Goal: Task Accomplishment & Management: Manage account settings

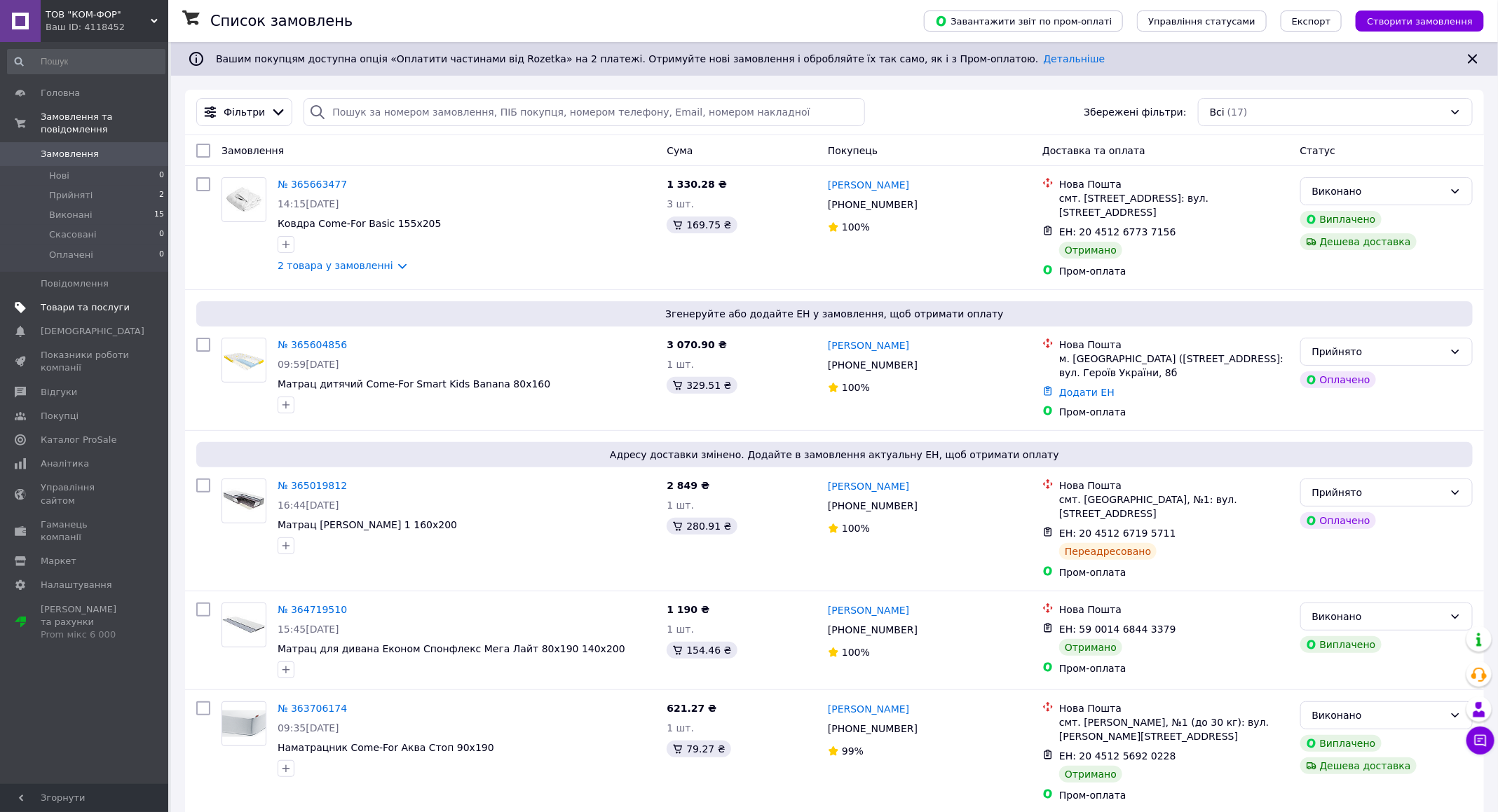
click at [76, 301] on span "Товари та послуги" at bounding box center [85, 308] width 89 height 12
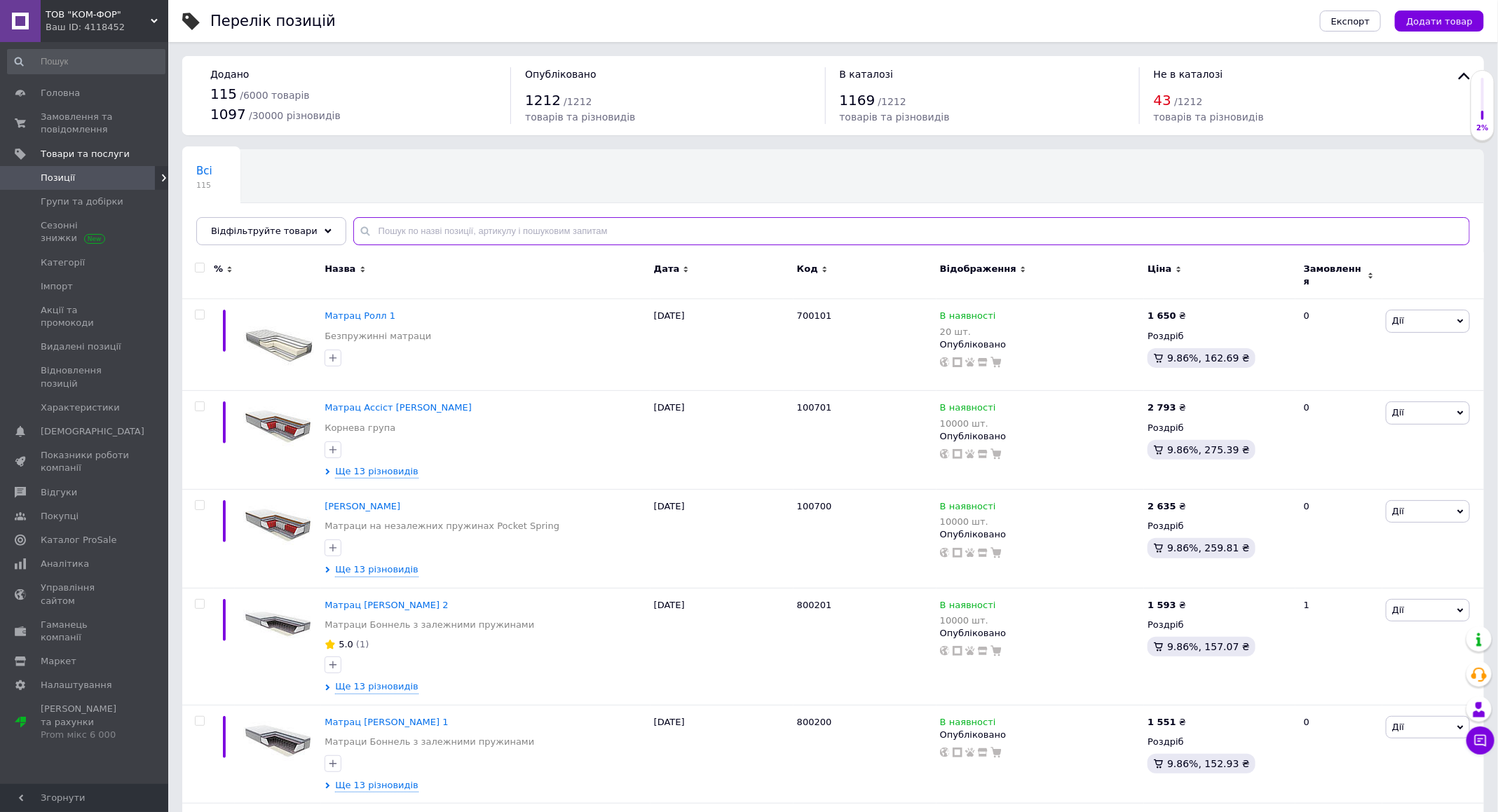
click at [513, 232] on input "text" at bounding box center [911, 231] width 1117 height 28
paste input "chill"
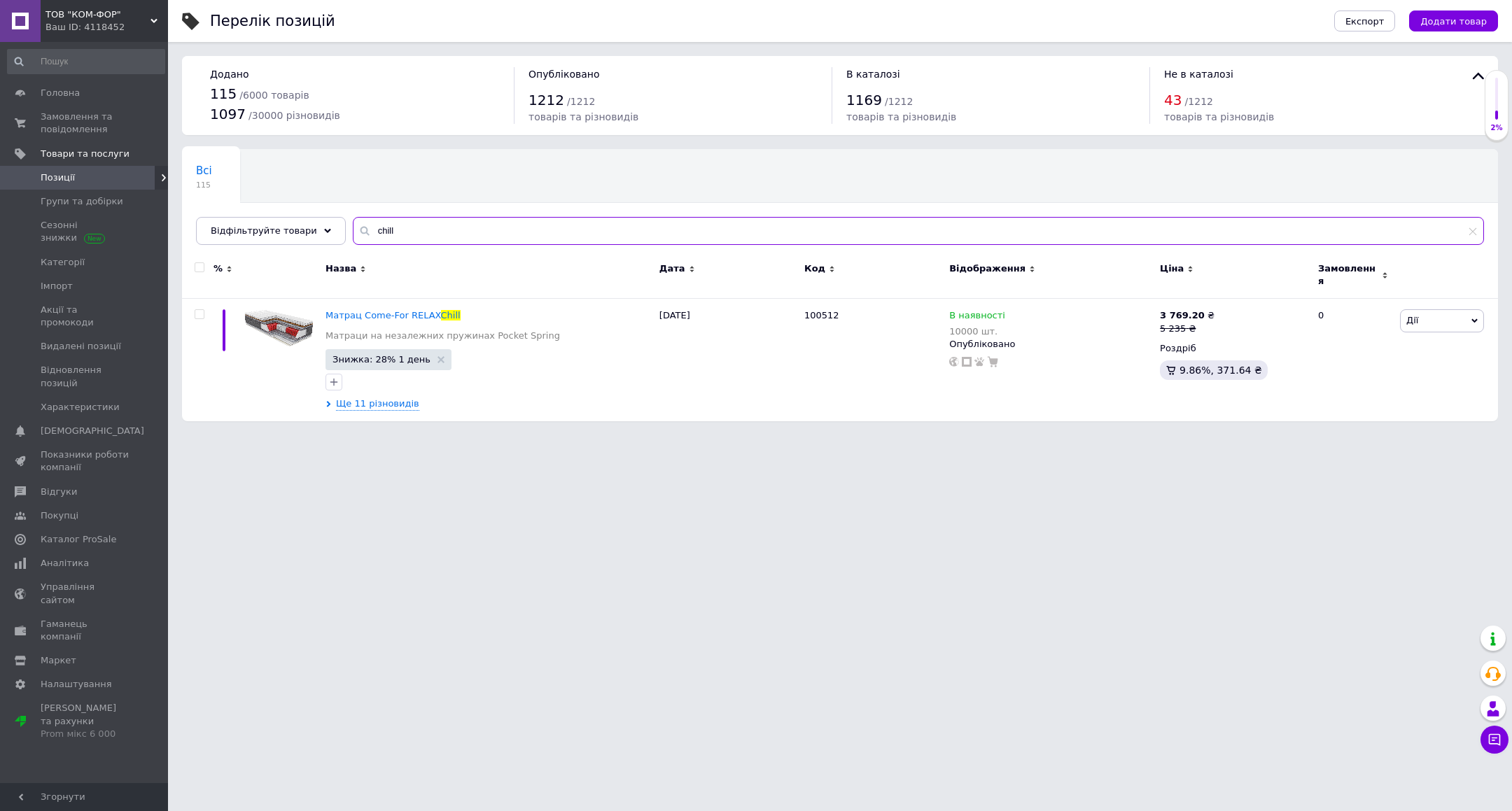
type input "chill"
click at [55, 557] on span "Аналітика" at bounding box center [65, 563] width 48 height 12
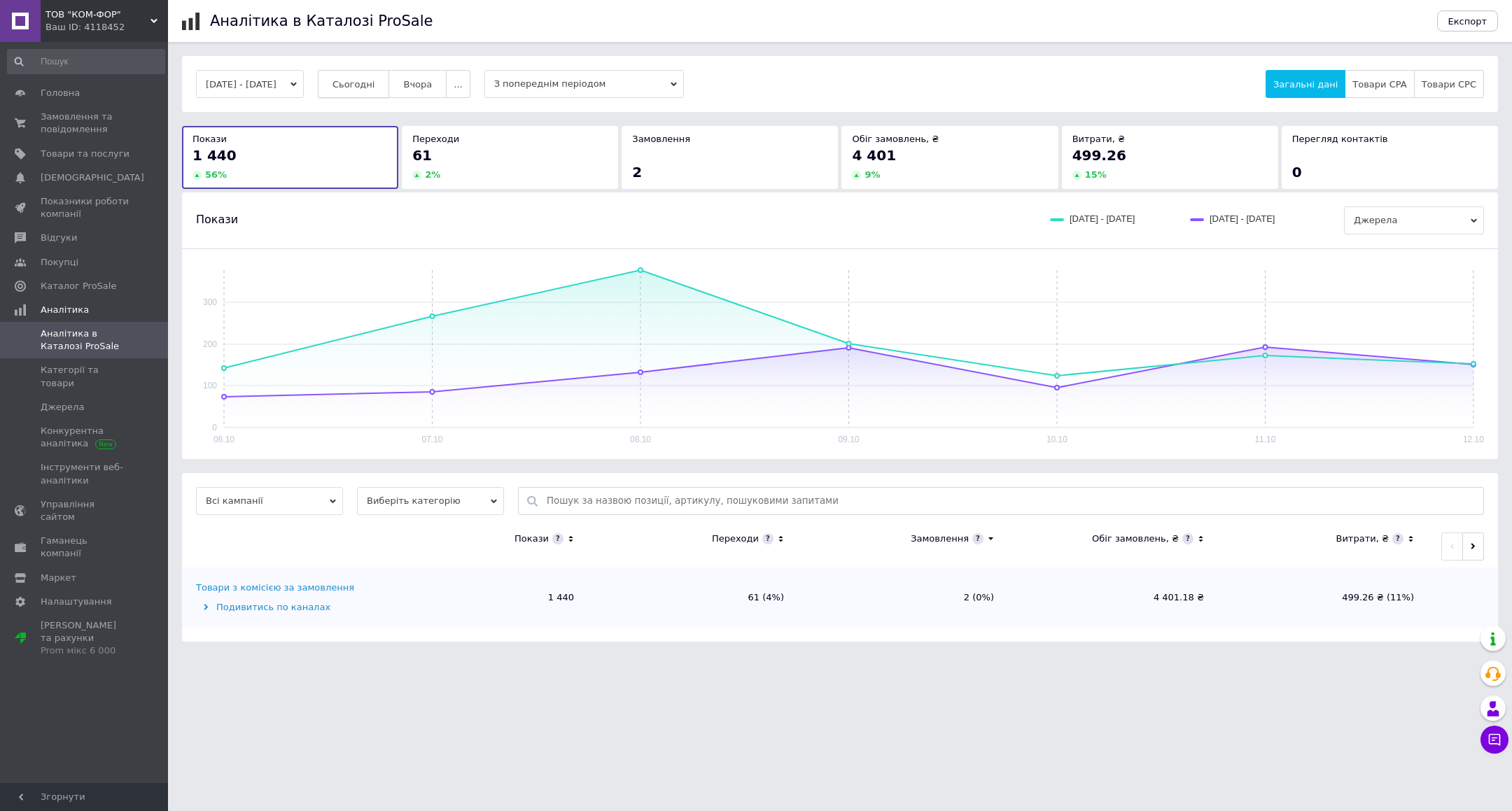
click at [355, 85] on button "Сьогодні" at bounding box center [353, 84] width 72 height 28
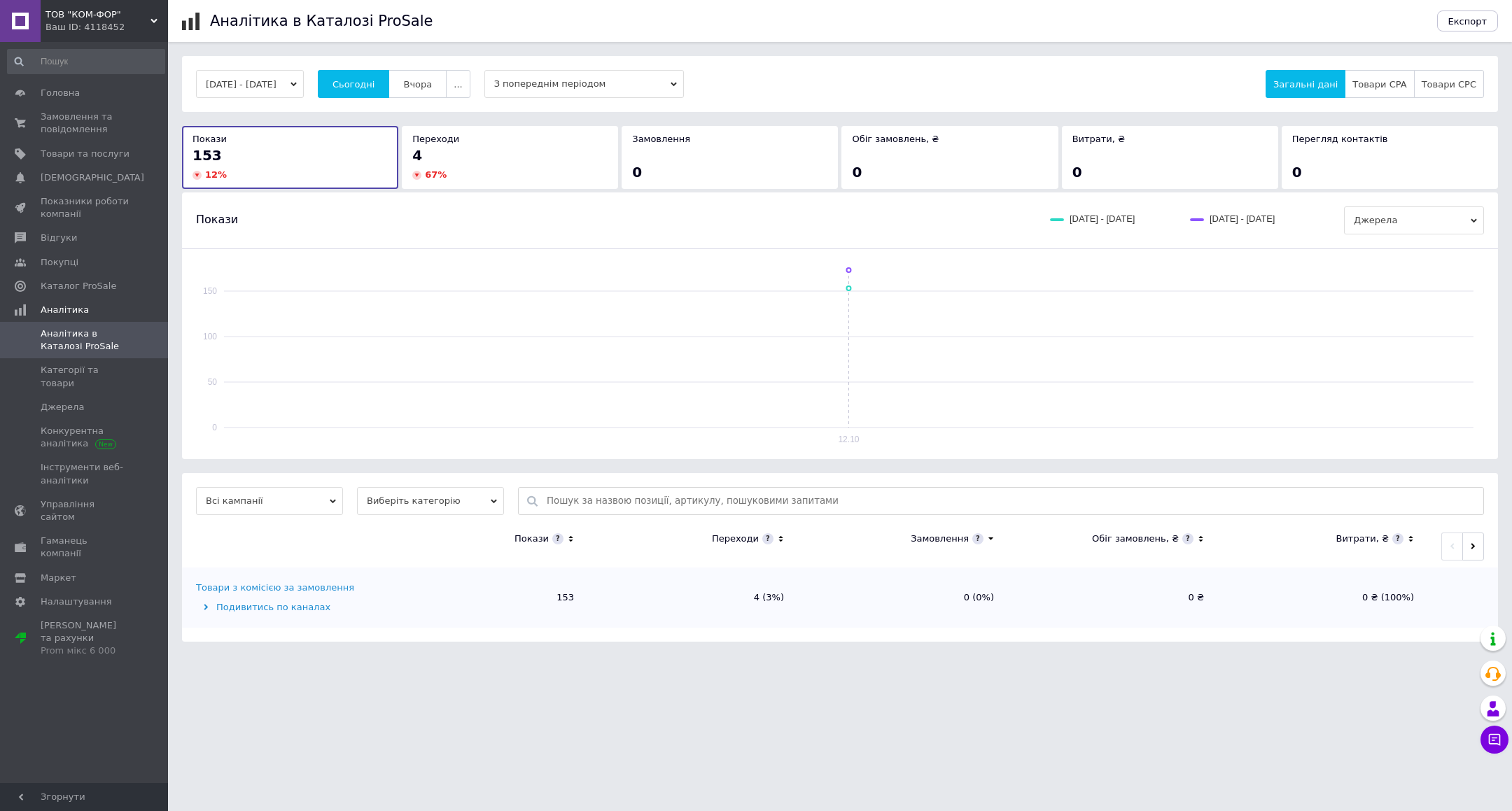
click at [432, 82] on span "Вчора" at bounding box center [417, 83] width 29 height 10
